Goal: Find specific page/section: Find specific page/section

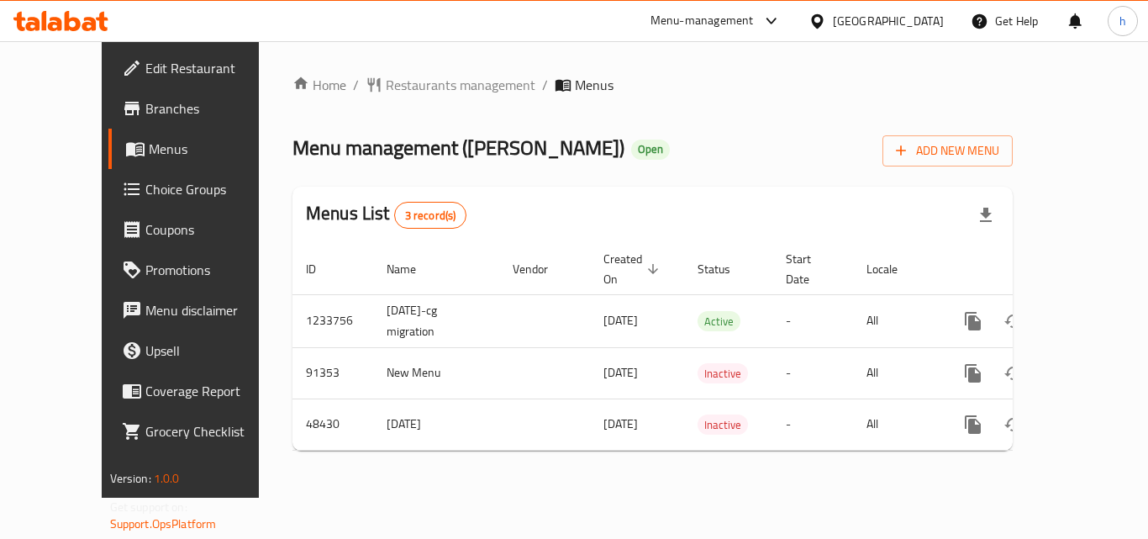
click at [916, 20] on div "[GEOGRAPHIC_DATA]" at bounding box center [888, 21] width 111 height 18
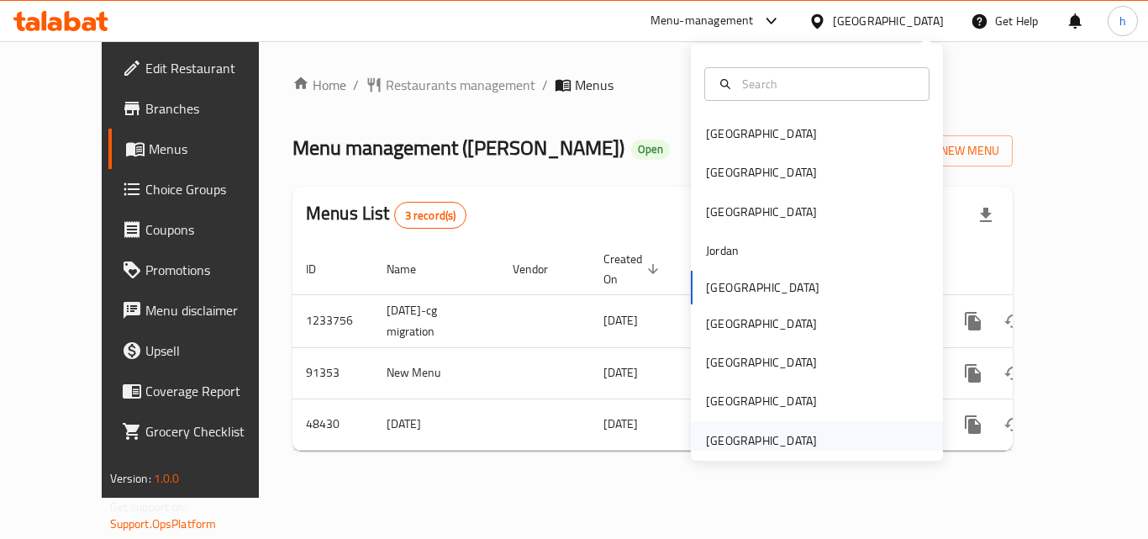
click at [760, 449] on div "[GEOGRAPHIC_DATA]" at bounding box center [761, 440] width 111 height 18
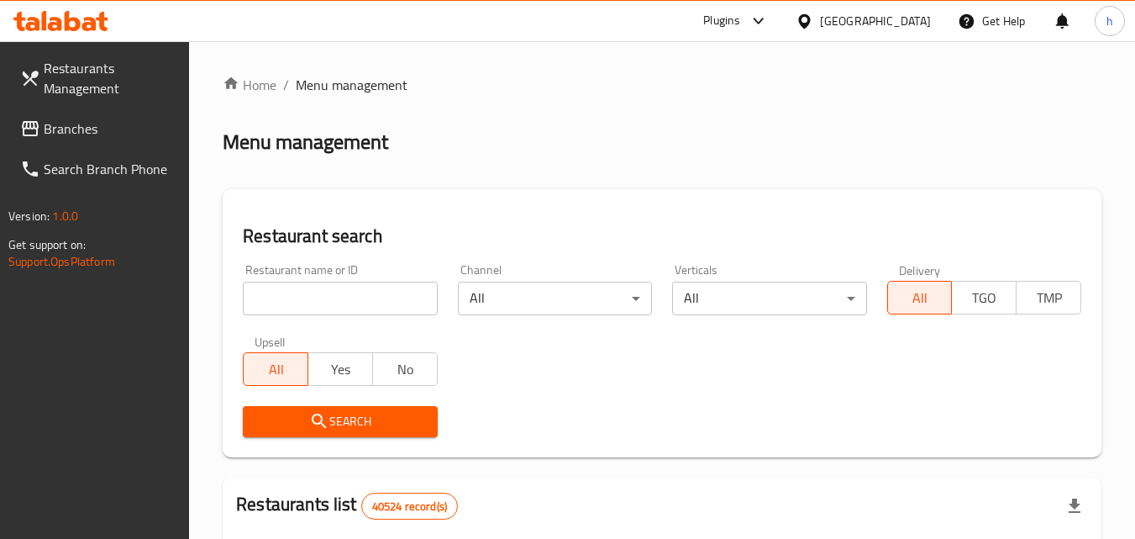
click at [121, 126] on span "Branches" at bounding box center [110, 128] width 133 height 20
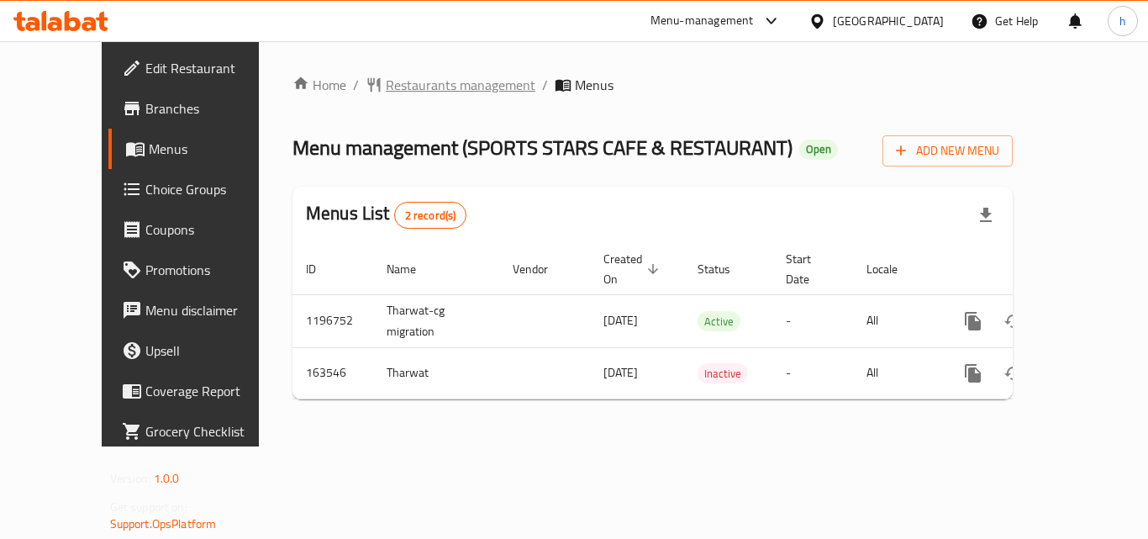
click at [396, 92] on span "Restaurants management" at bounding box center [461, 85] width 150 height 20
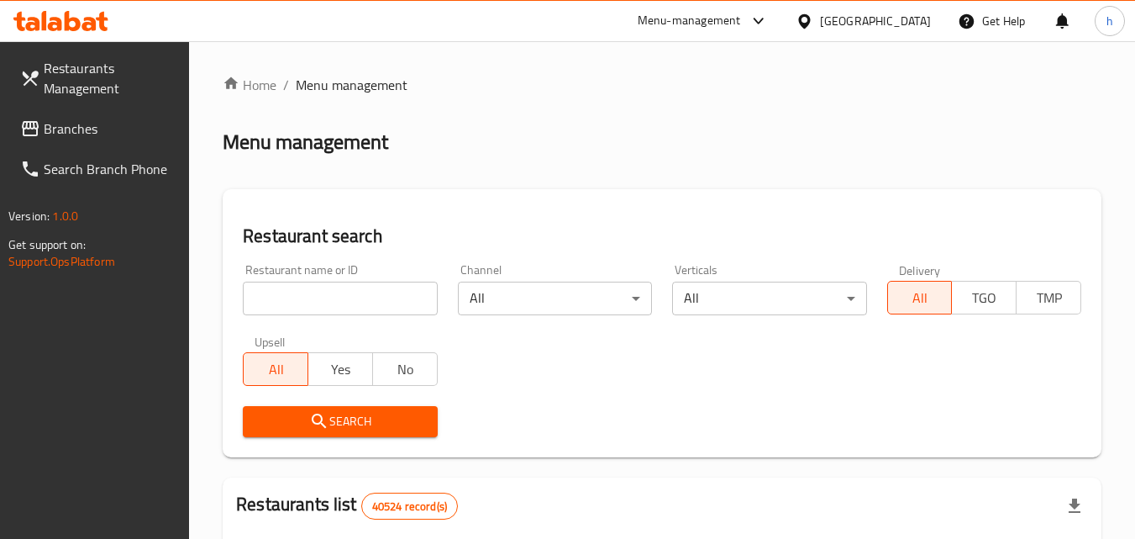
click at [112, 125] on span "Branches" at bounding box center [110, 128] width 133 height 20
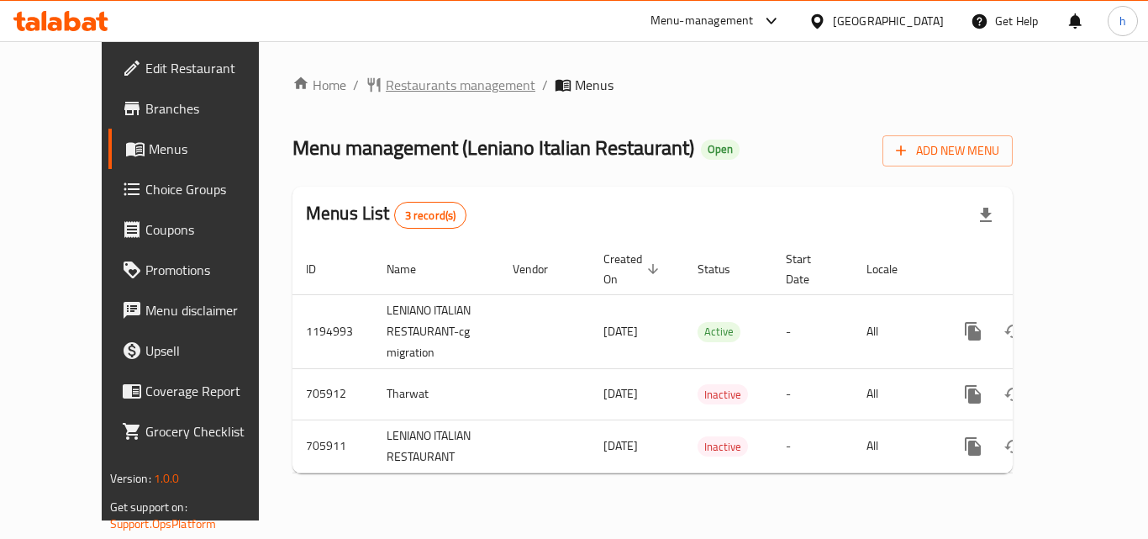
click at [386, 88] on span "Restaurants management" at bounding box center [461, 85] width 150 height 20
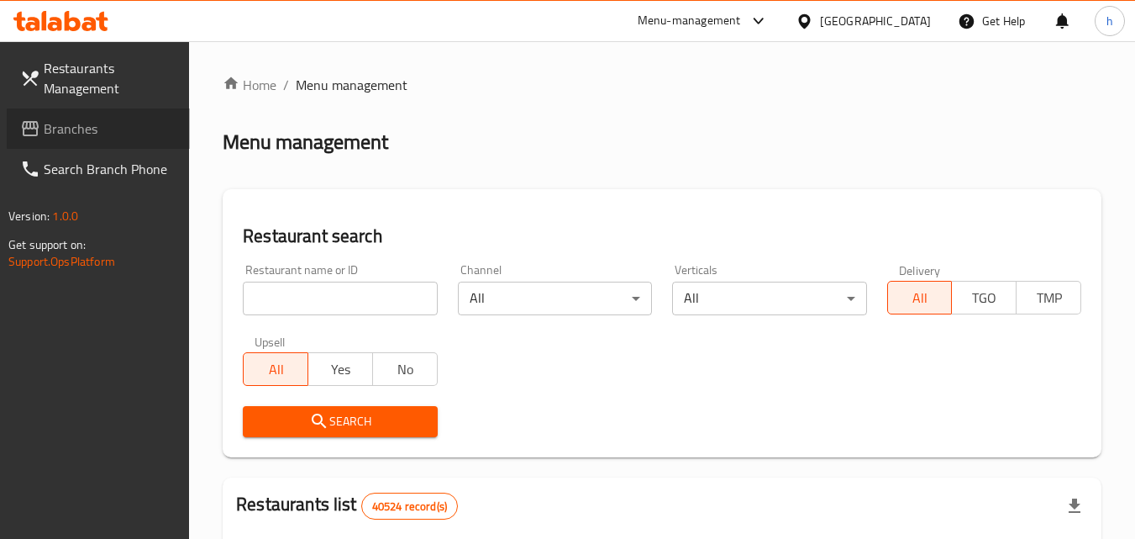
click at [125, 123] on span "Branches" at bounding box center [110, 128] width 133 height 20
